Goal: Transaction & Acquisition: Purchase product/service

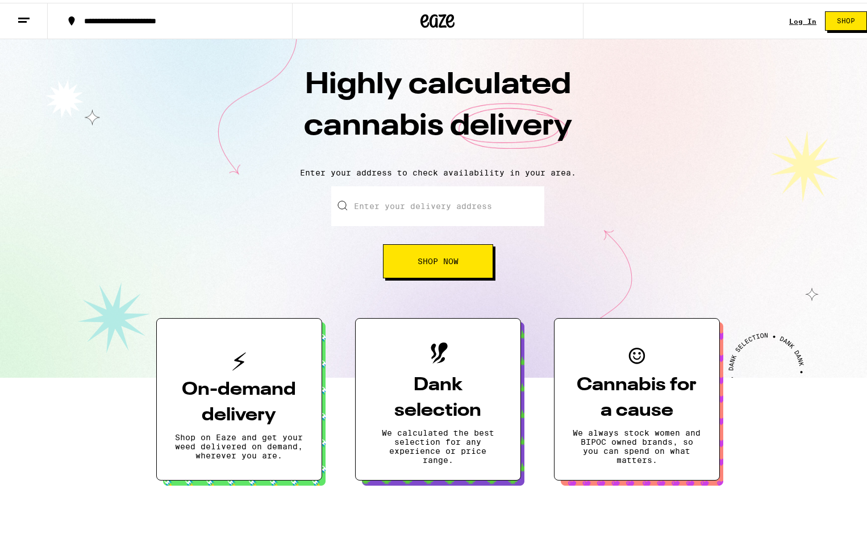
click at [294, 214] on h3 "Dank selection" at bounding box center [438, 395] width 128 height 51
